Goal: Task Accomplishment & Management: Complete application form

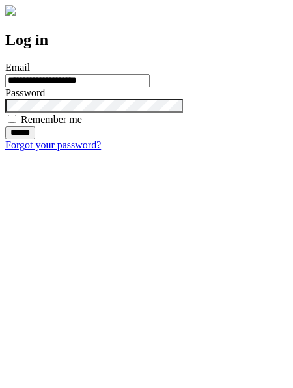
type input "**********"
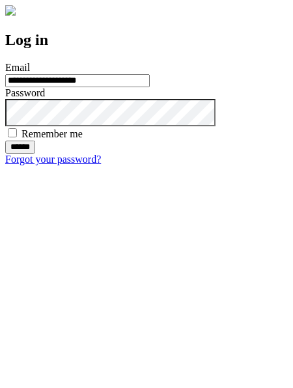
click at [35, 154] on input "******" at bounding box center [20, 147] width 30 height 13
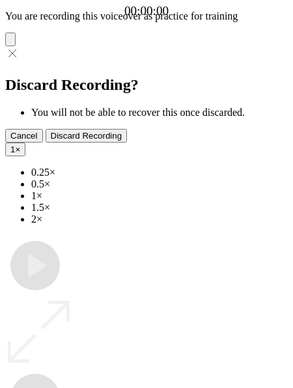
type input "**********"
